Goal: Check status

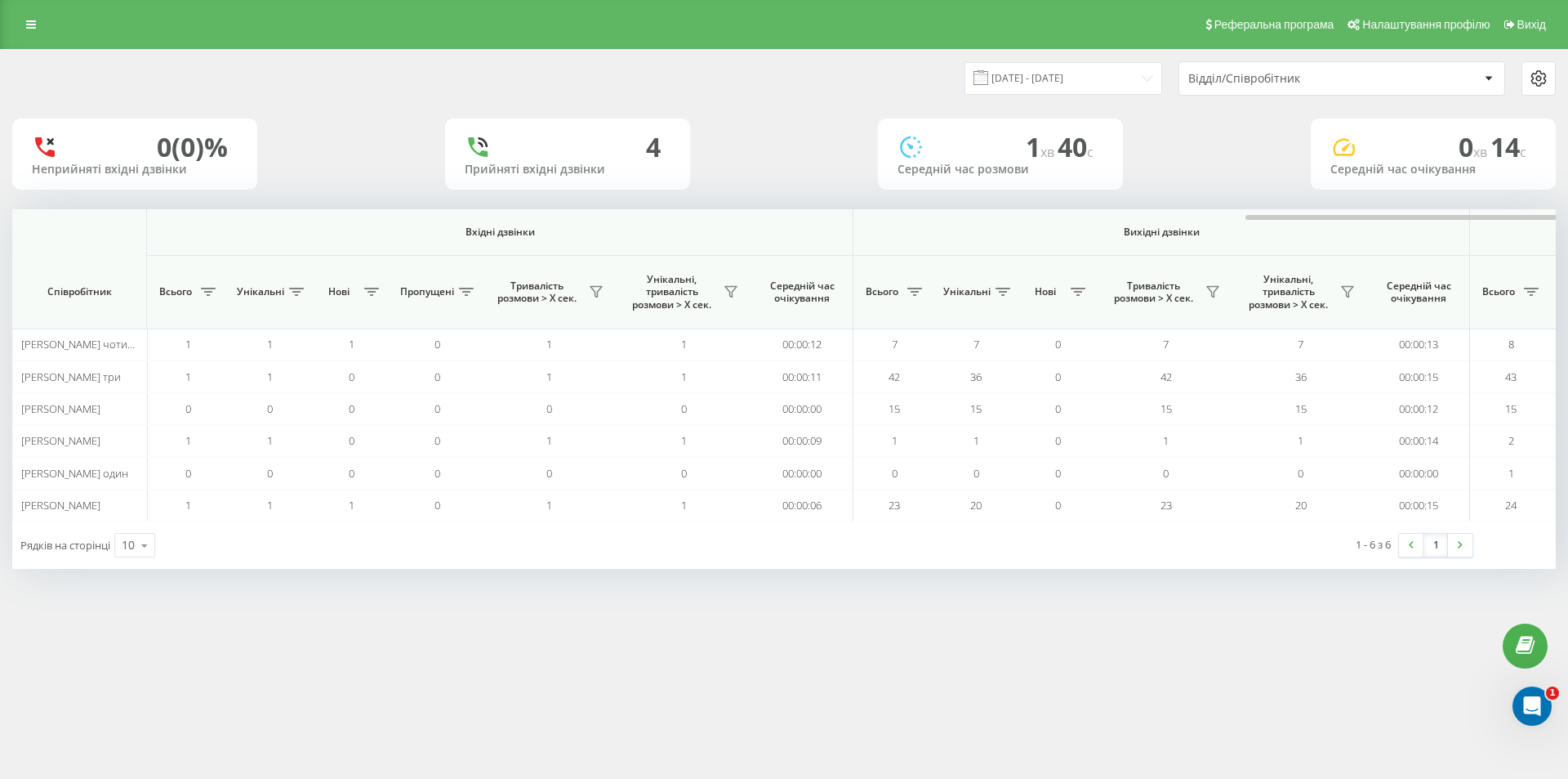
scroll to position [0, 735]
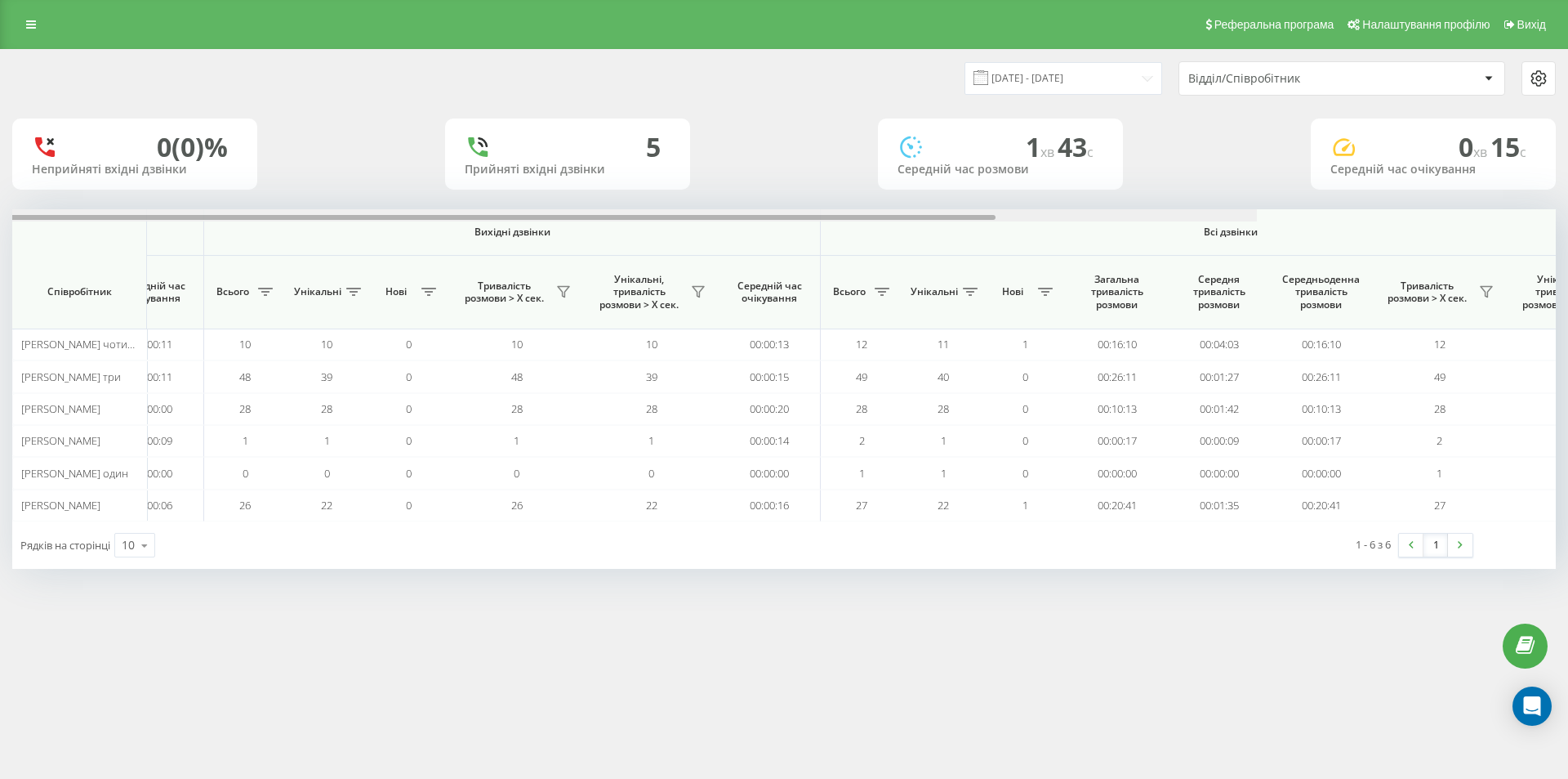
scroll to position [0, 735]
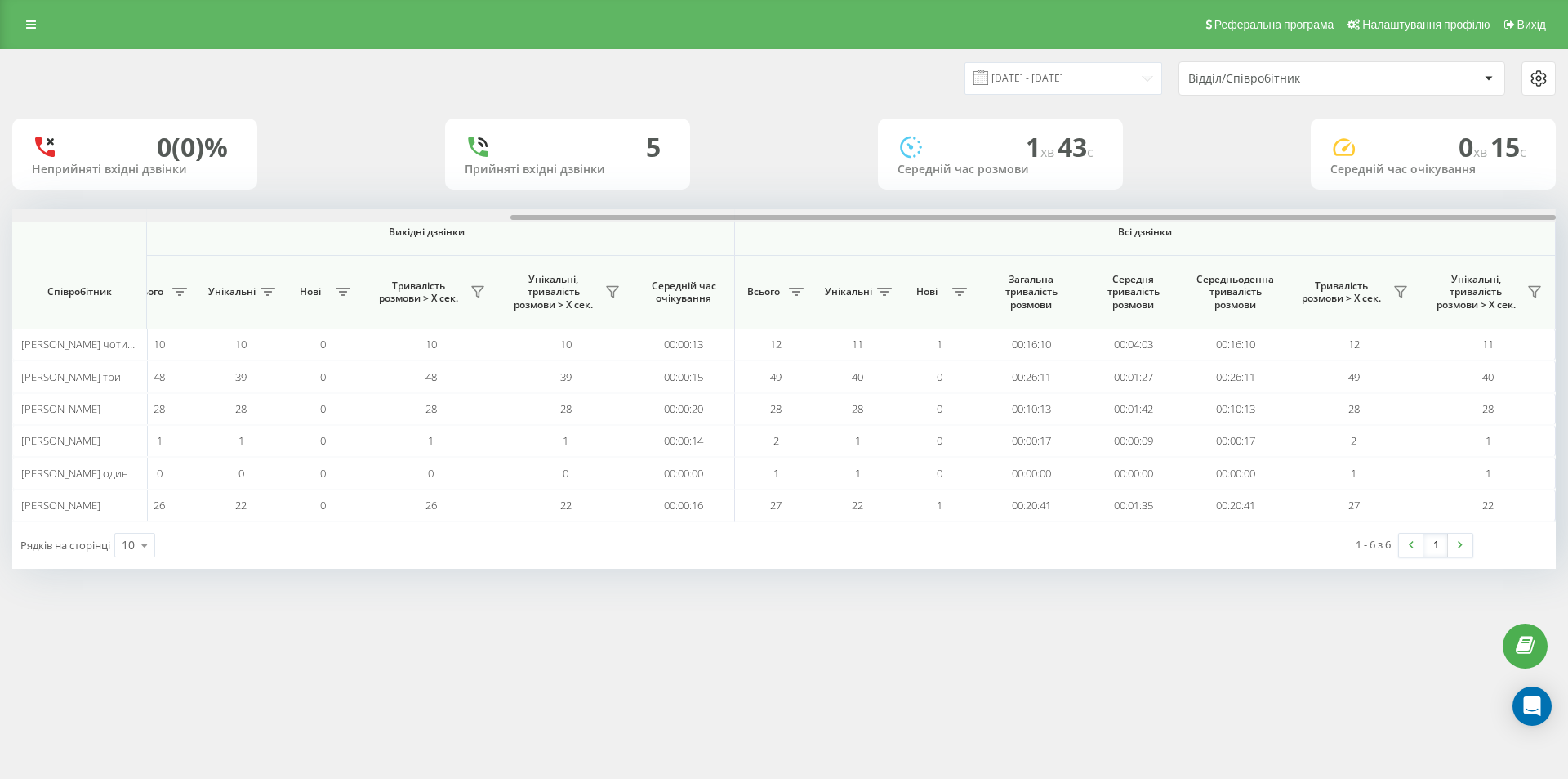
drag, startPoint x: 1014, startPoint y: 219, endPoint x: 1566, endPoint y: 235, distance: 552.2
click at [1567, 235] on div "[DATE] - [DATE] Відділ/Співробітник 0 (0)% Неприйняті вхідні дзвінки 5 Прийняті…" at bounding box center [784, 325] width 1568 height 552
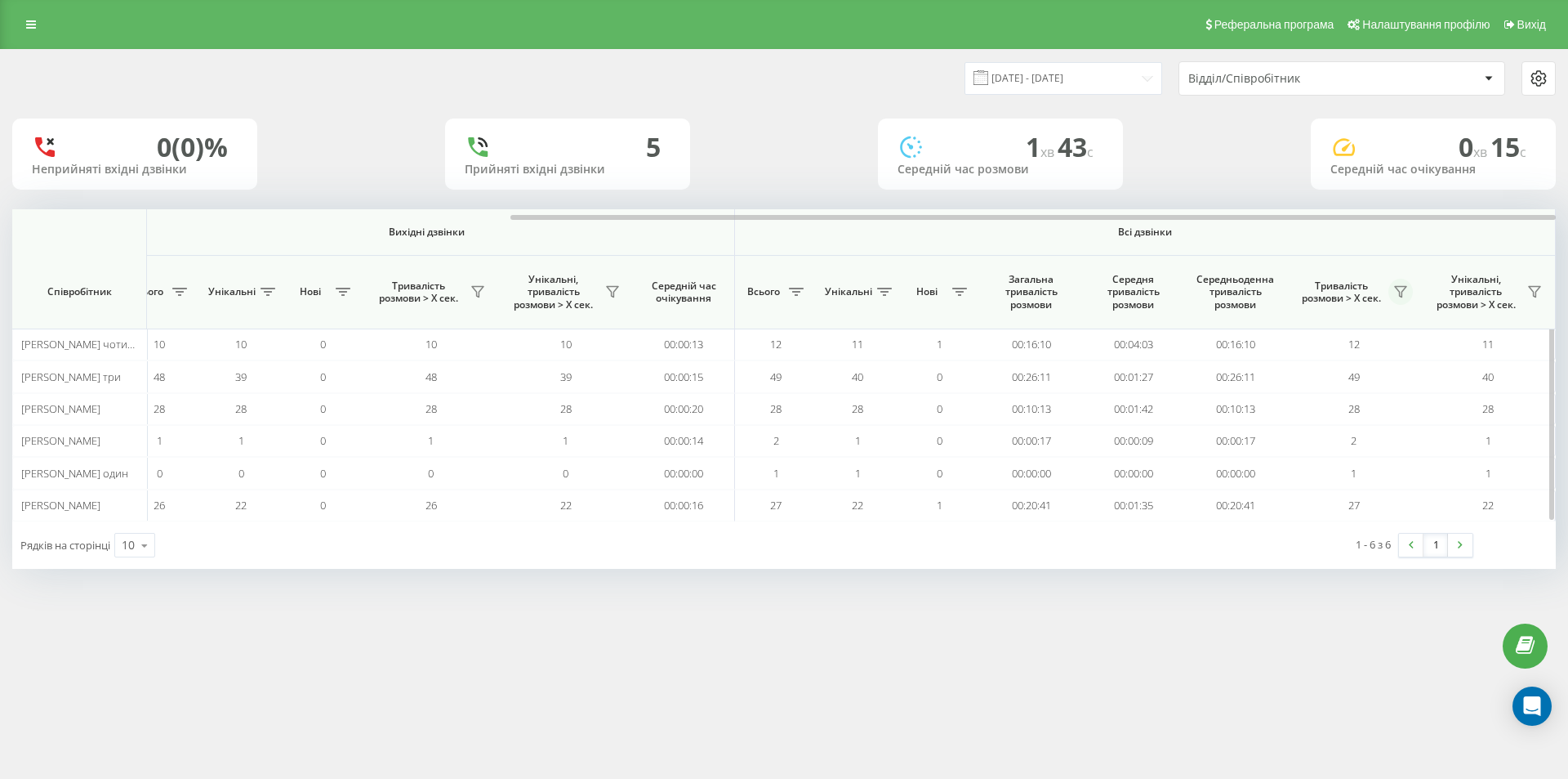
click at [1404, 295] on icon at bounding box center [1400, 291] width 13 height 13
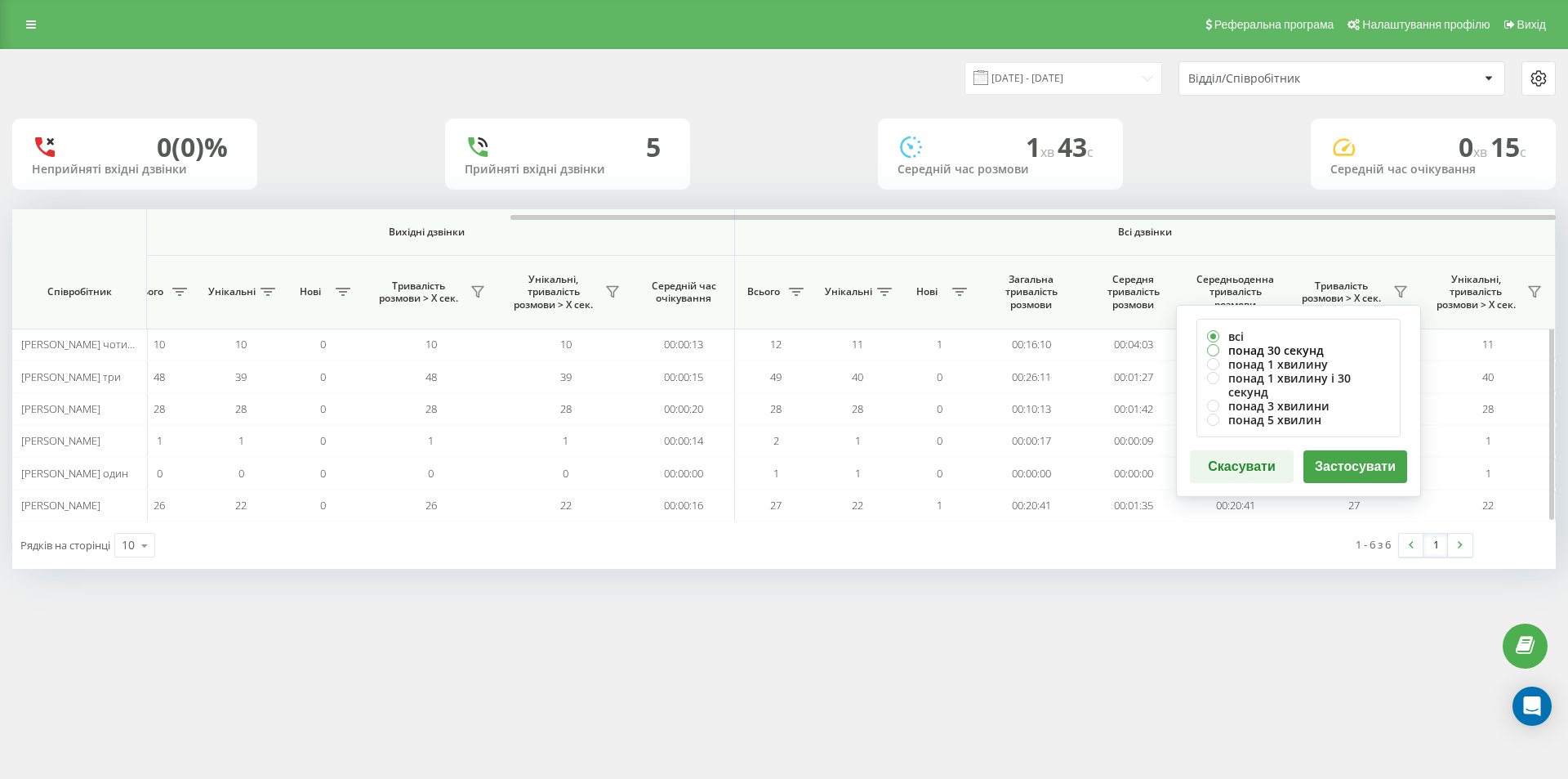
click at [1286, 350] on label "понад 30 секунд" at bounding box center [1298, 350] width 183 height 14
radio input "true"
drag, startPoint x: 1341, startPoint y: 458, endPoint x: 1360, endPoint y: 504, distance: 49.8
click at [1341, 459] on button "Застосувати" at bounding box center [1355, 466] width 104 height 32
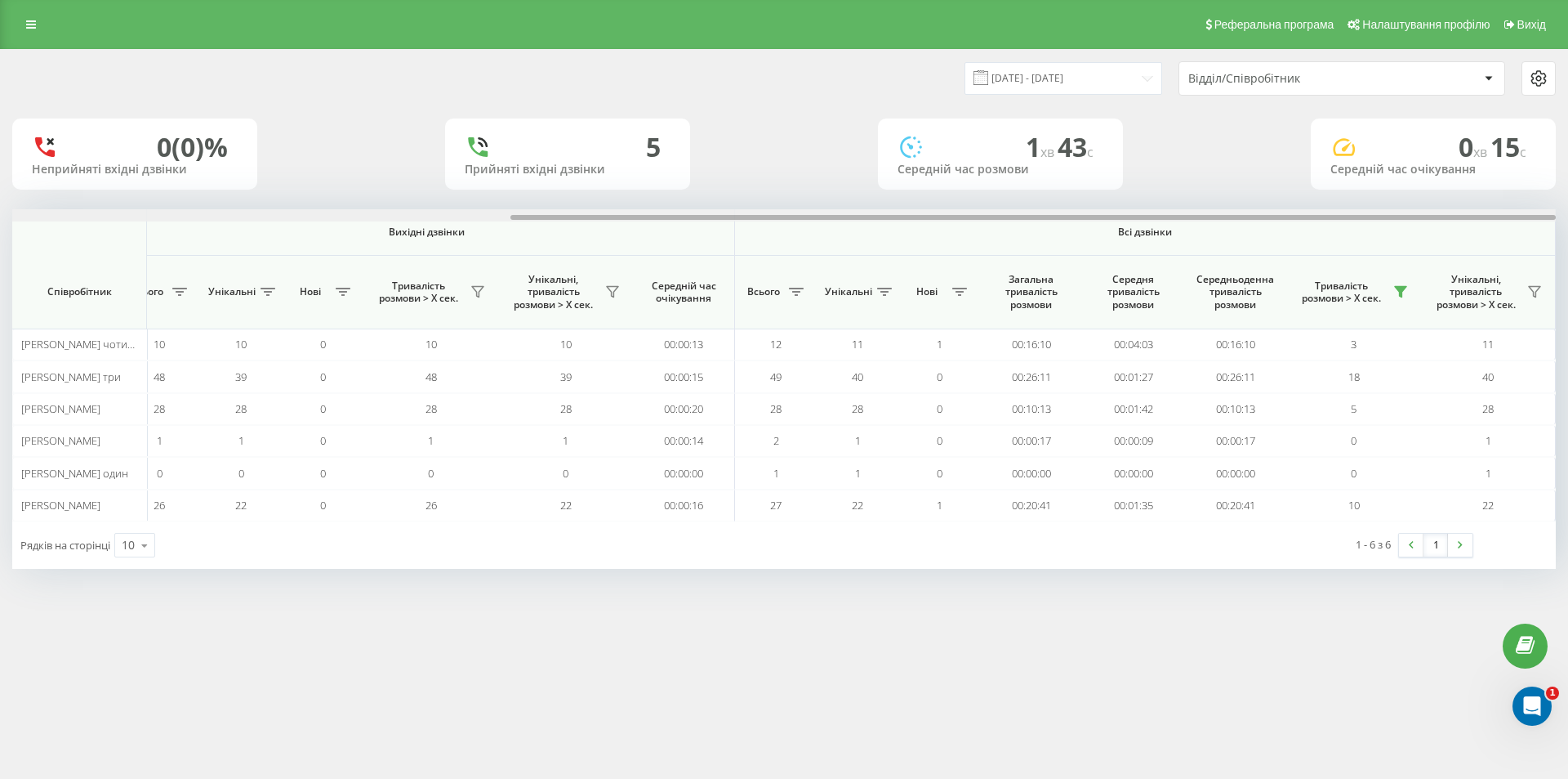
drag, startPoint x: 1056, startPoint y: 224, endPoint x: 1565, endPoint y: 240, distance: 509.3
click at [1567, 236] on div "[DATE] - [DATE] Відділ/Співробітник 0 (0)% Неприйняті вхідні дзвінки 5 Прийняті…" at bounding box center [784, 325] width 1568 height 552
